Goal: Go to known website: Go to known website

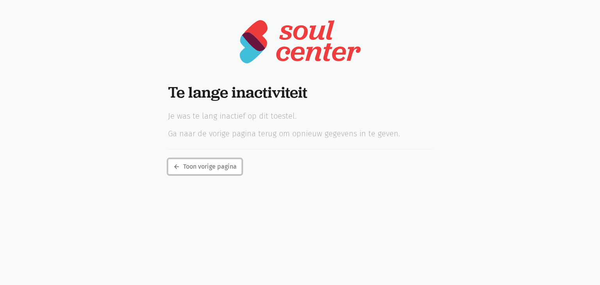
click at [197, 164] on link "arrow_back Toon vorige pagina" at bounding box center [205, 167] width 74 height 16
